Goal: Navigation & Orientation: Find specific page/section

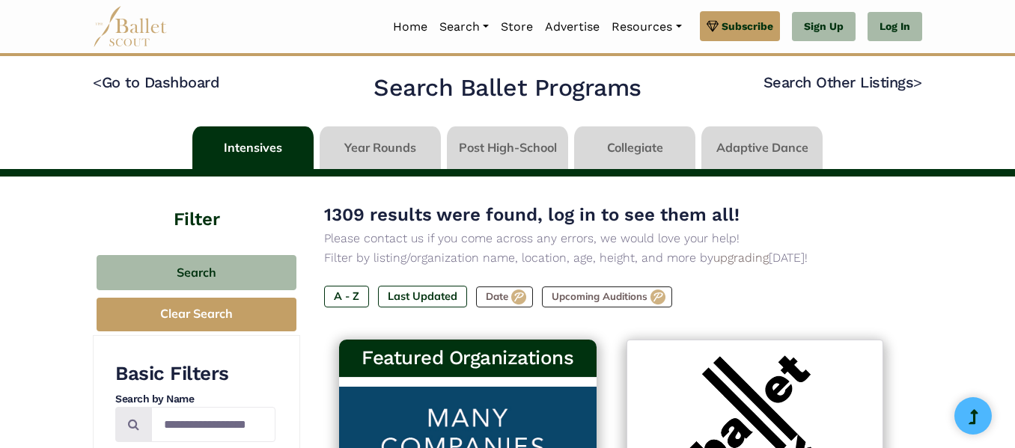
click at [379, 162] on link at bounding box center [380, 147] width 121 height 43
click at [387, 151] on link at bounding box center [380, 147] width 121 height 43
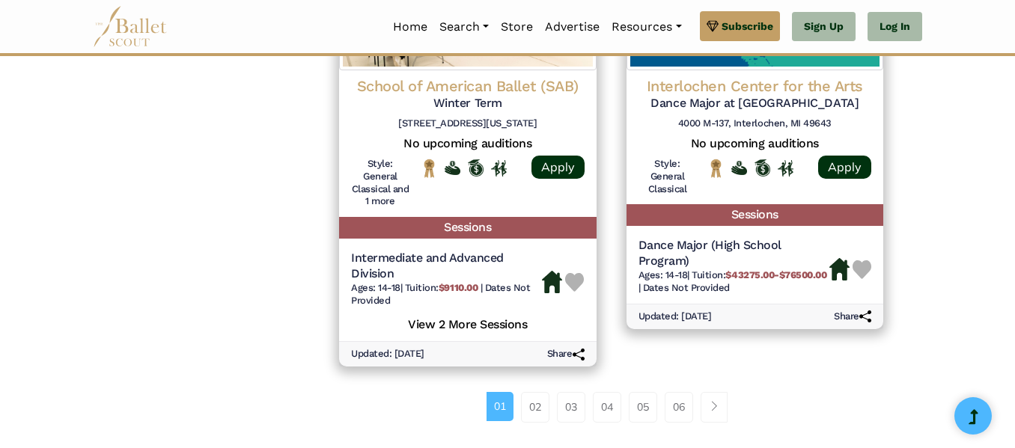
scroll to position [2141, 0]
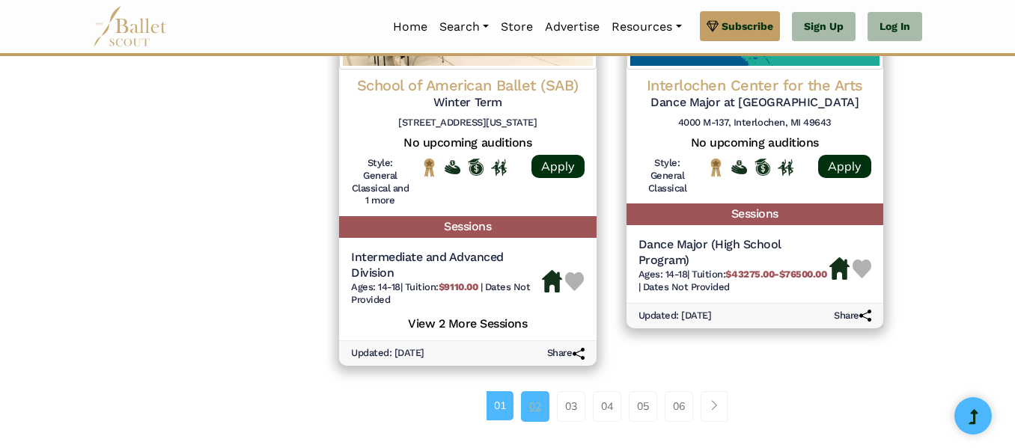
click at [531, 403] on link "02" at bounding box center [535, 406] width 28 height 30
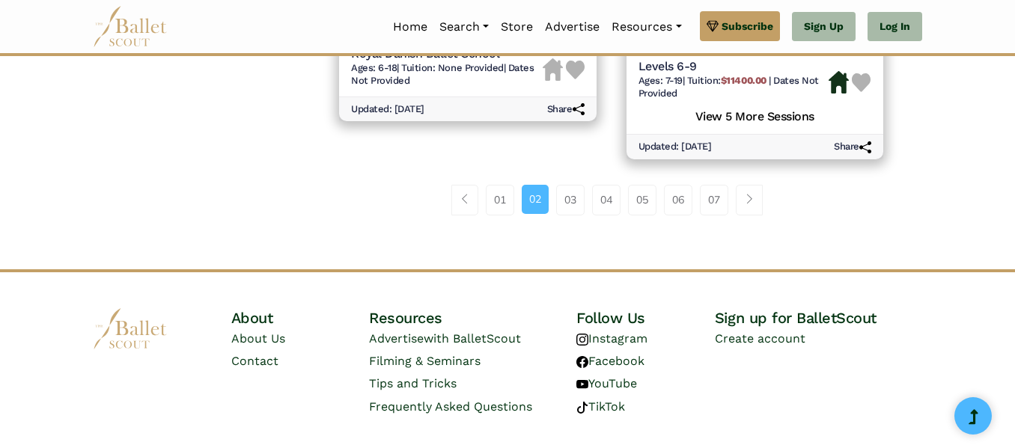
scroll to position [2400, 0]
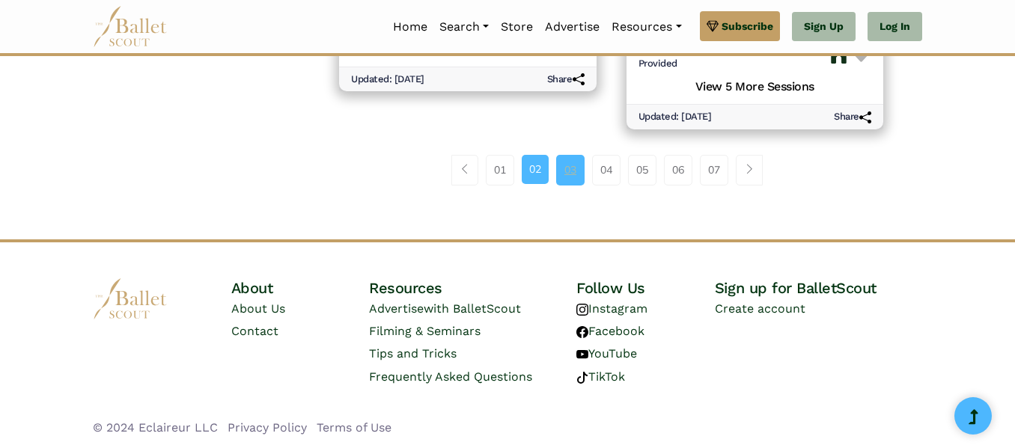
click at [573, 168] on link "03" at bounding box center [570, 170] width 28 height 30
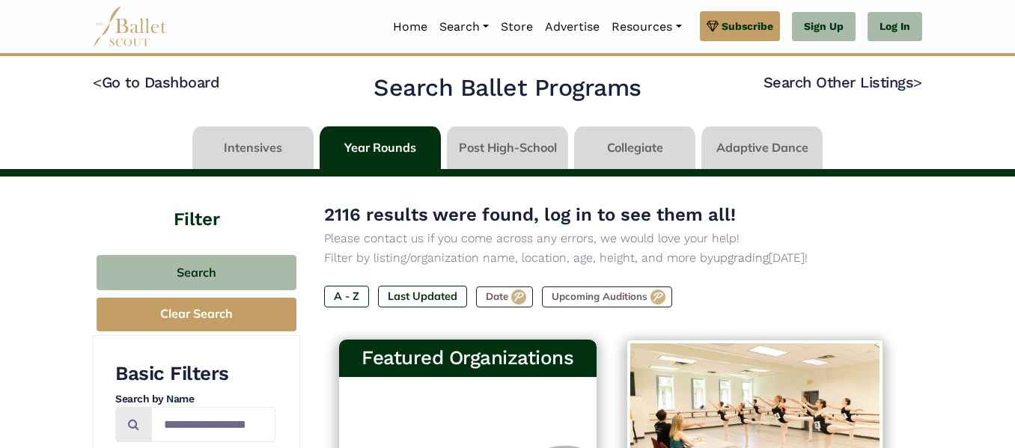
click at [249, 156] on link at bounding box center [252, 147] width 121 height 43
